Goal: Transaction & Acquisition: Purchase product/service

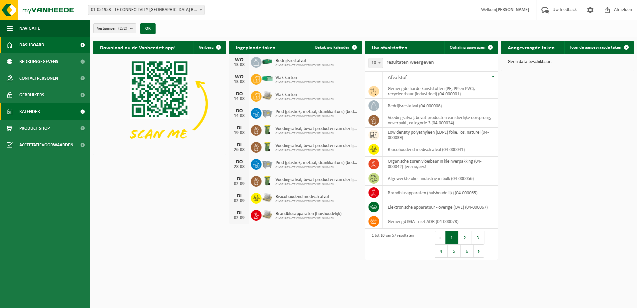
click at [28, 111] on span "Kalender" at bounding box center [29, 111] width 21 height 17
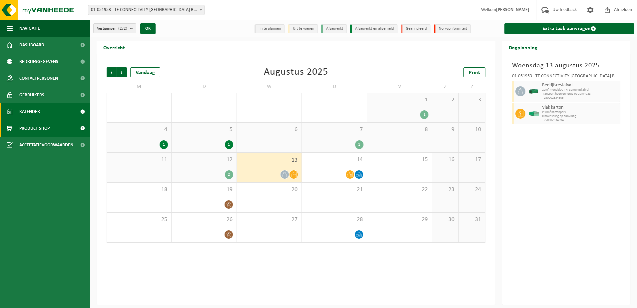
click at [32, 128] on span "Product Shop" at bounding box center [34, 128] width 30 height 17
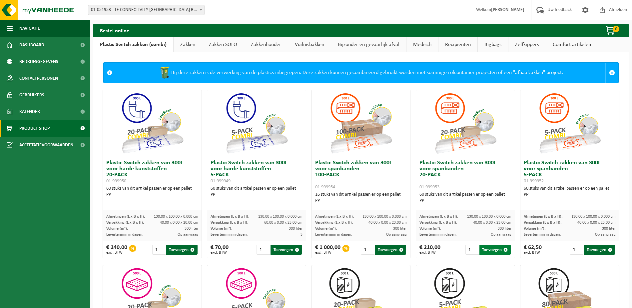
click at [485, 248] on button "Toevoegen" at bounding box center [494, 250] width 31 height 10
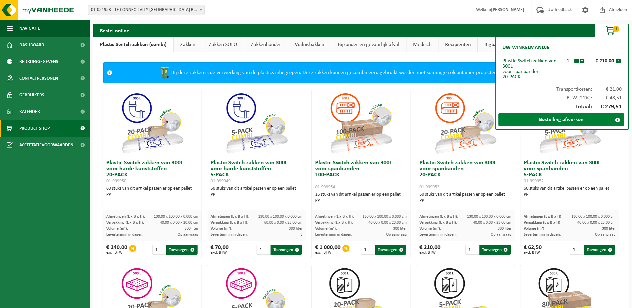
click at [564, 117] on link "Bestelling afwerken" at bounding box center [561, 119] width 126 height 13
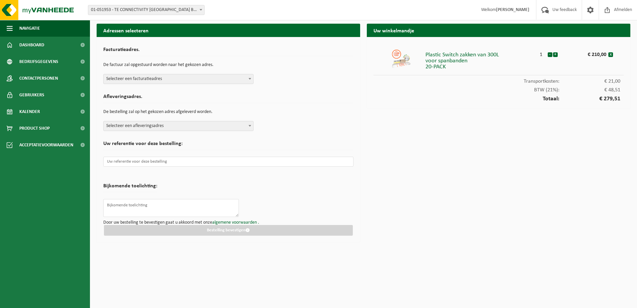
click at [250, 77] on span at bounding box center [250, 78] width 7 height 9
select select "253"
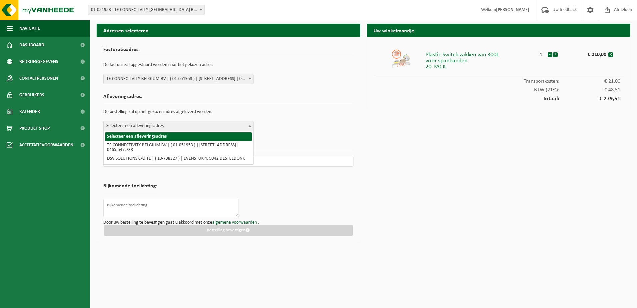
click at [229, 127] on span "Selecteer een afleveringsadres" at bounding box center [179, 125] width 150 height 9
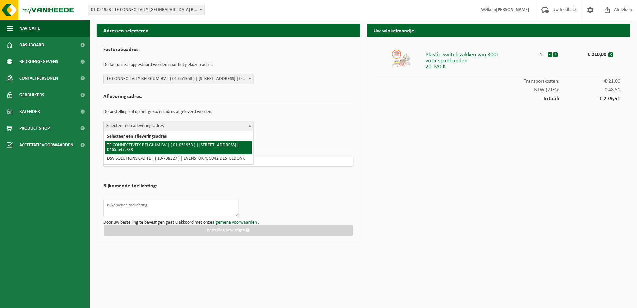
select select "253"
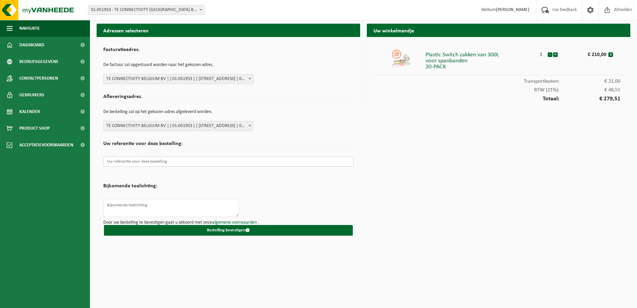
click at [220, 163] on input "text" at bounding box center [228, 162] width 250 height 10
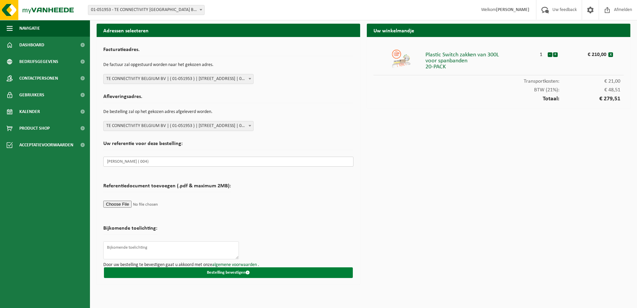
type input "tav Jean ( 004)"
click at [218, 268] on button "Bestelling bevestigen" at bounding box center [228, 272] width 249 height 11
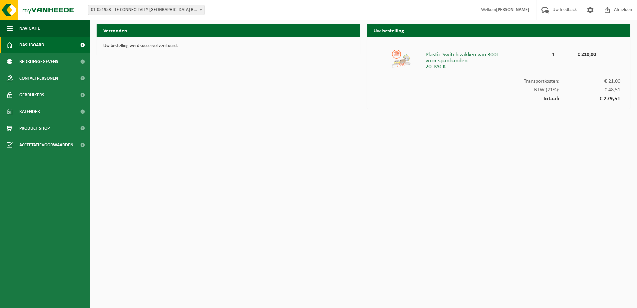
click at [32, 44] on span "Dashboard" at bounding box center [31, 45] width 25 height 17
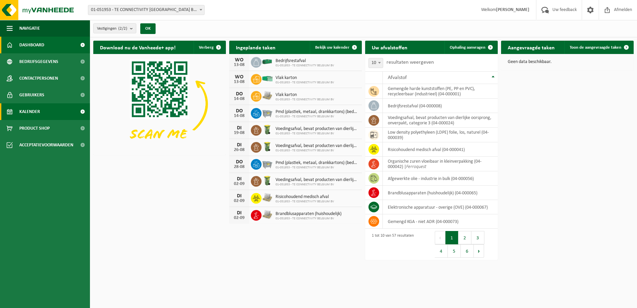
click at [40, 113] on span "Kalender" at bounding box center [29, 111] width 21 height 17
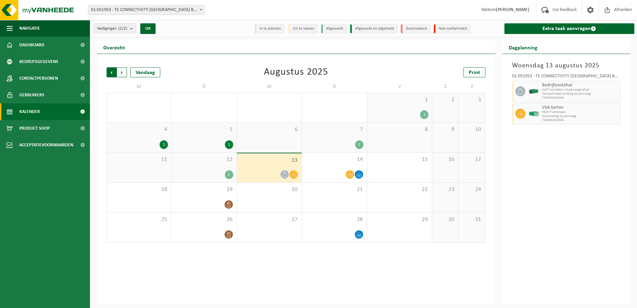
click at [119, 72] on span "Volgende" at bounding box center [122, 72] width 10 height 10
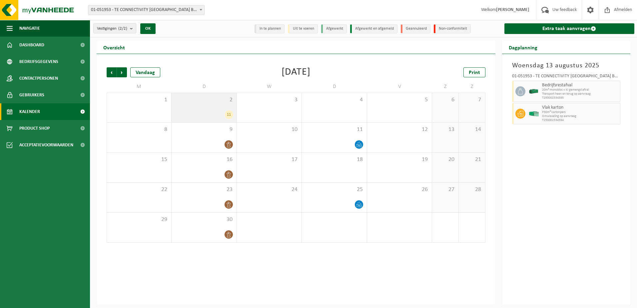
click at [220, 113] on div "11" at bounding box center [204, 114] width 58 height 9
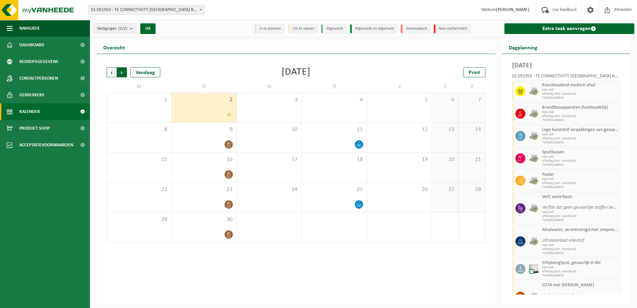
click at [109, 74] on span "Vorige" at bounding box center [112, 72] width 10 height 10
